Goal: Transaction & Acquisition: Book appointment/travel/reservation

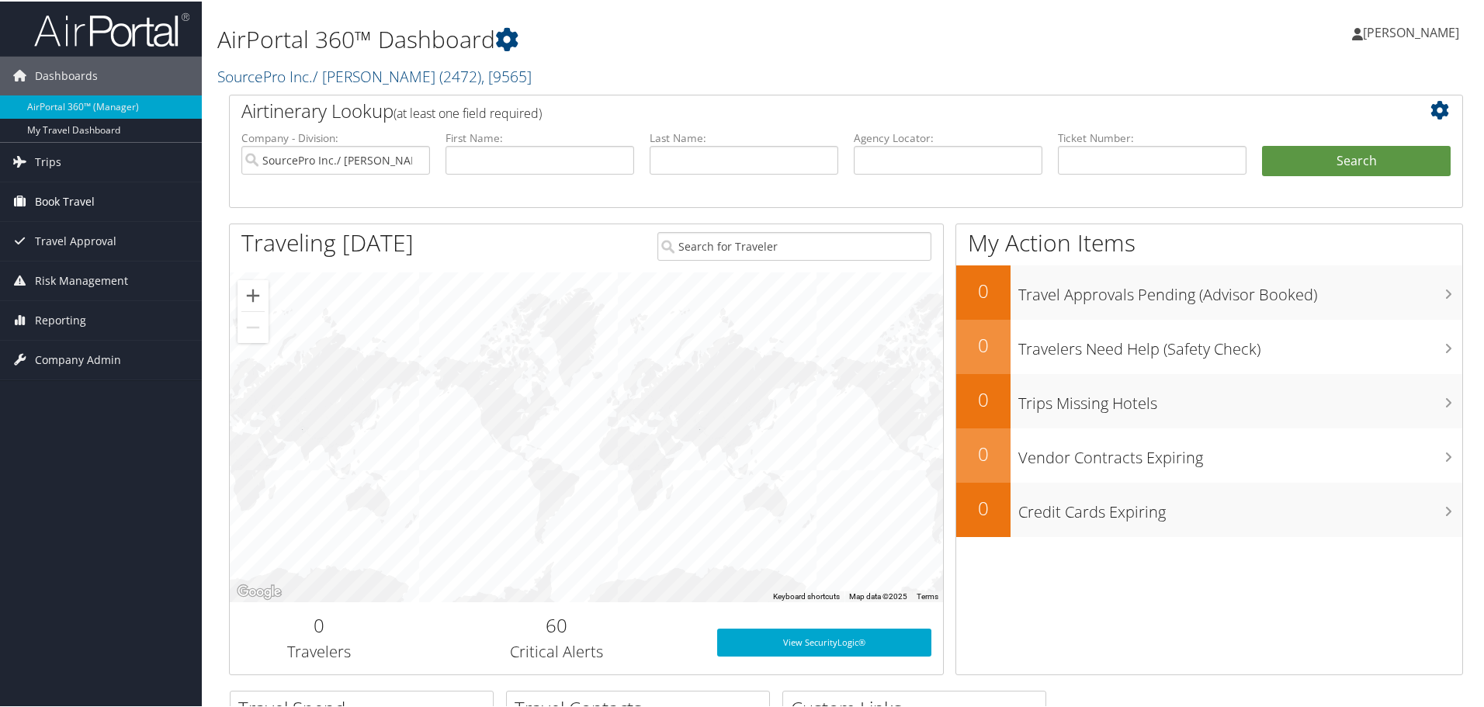
click at [68, 199] on span "Book Travel" at bounding box center [65, 200] width 60 height 39
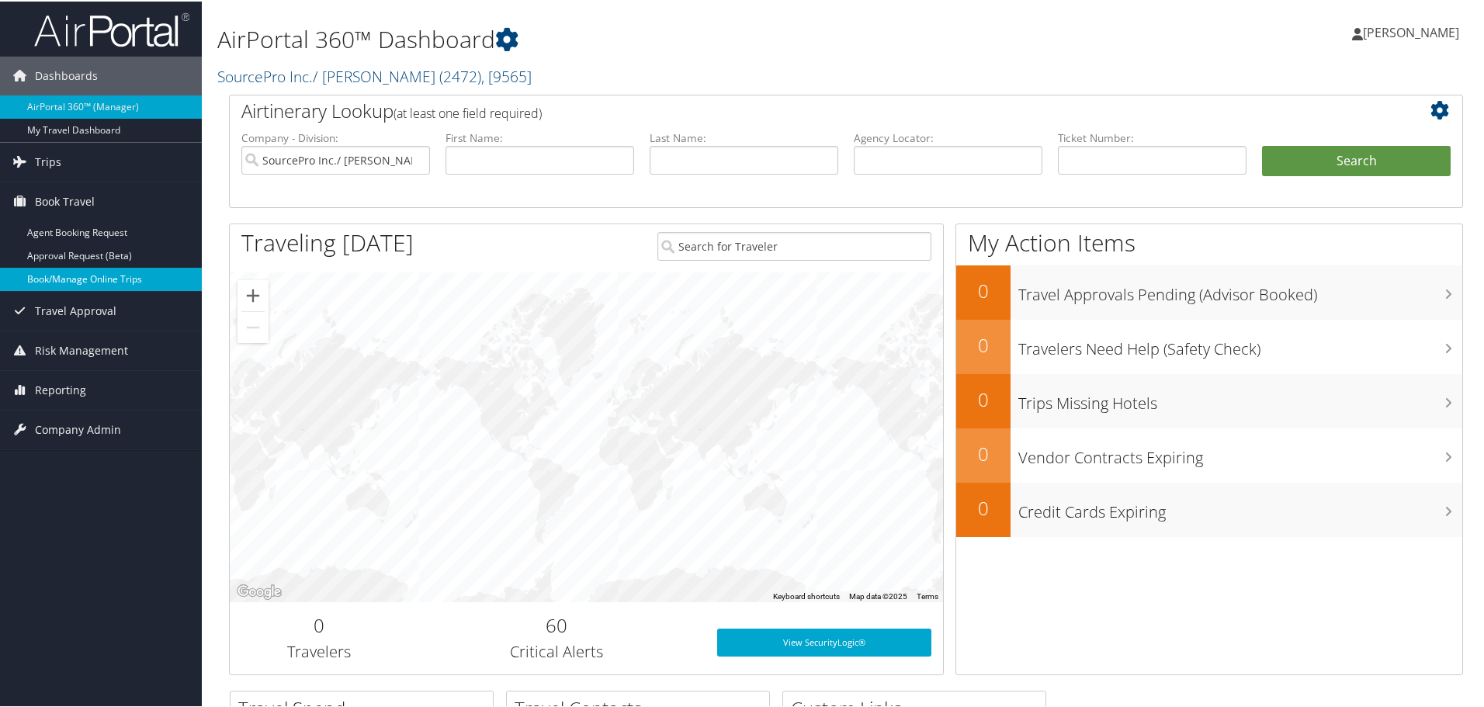
click at [82, 286] on link "Book/Manage Online Trips" at bounding box center [101, 277] width 202 height 23
